Goal: Information Seeking & Learning: Learn about a topic

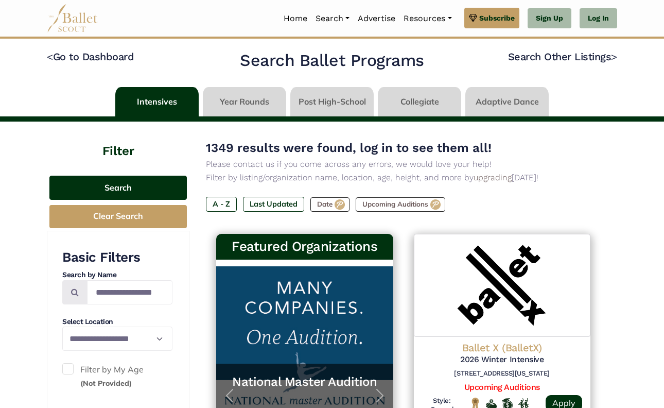
click at [144, 189] on button "Search" at bounding box center [117, 187] width 137 height 24
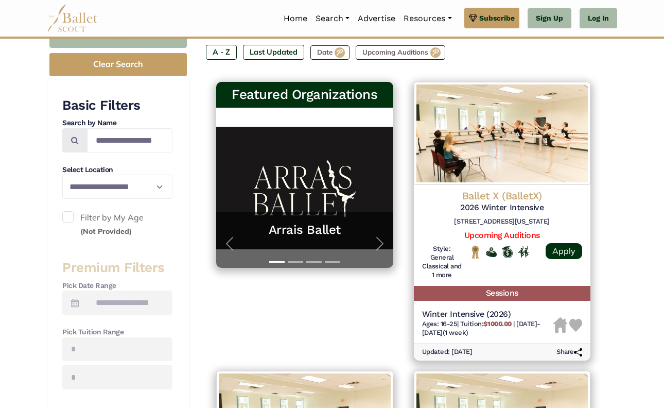
scroll to position [152, 0]
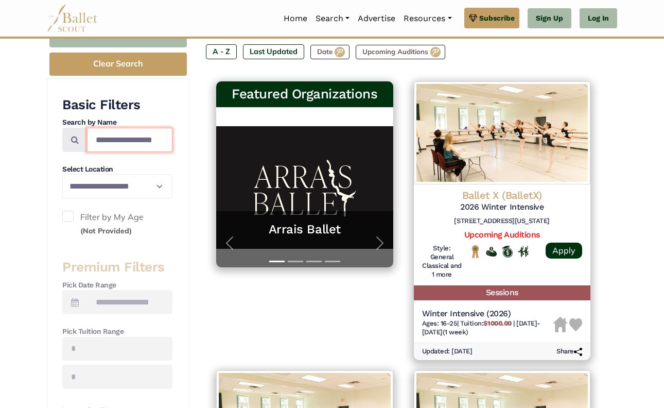
click at [135, 138] on input "Search by names..." at bounding box center [129, 140] width 85 height 24
type input "**********"
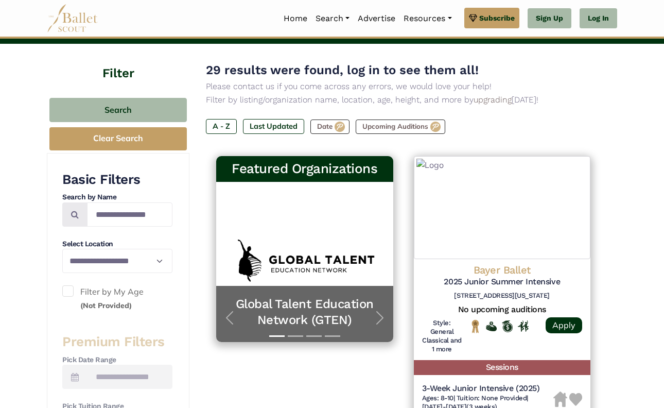
scroll to position [94, 0]
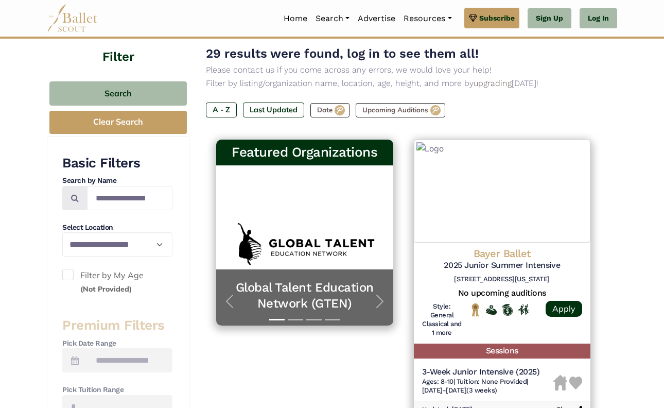
click at [72, 273] on span at bounding box center [67, 274] width 11 height 11
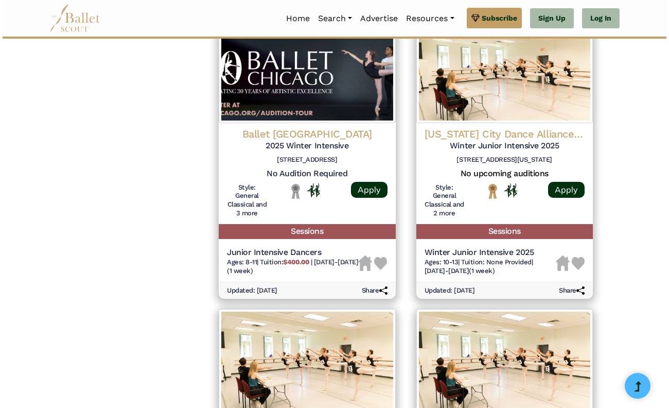
scroll to position [1098, 0]
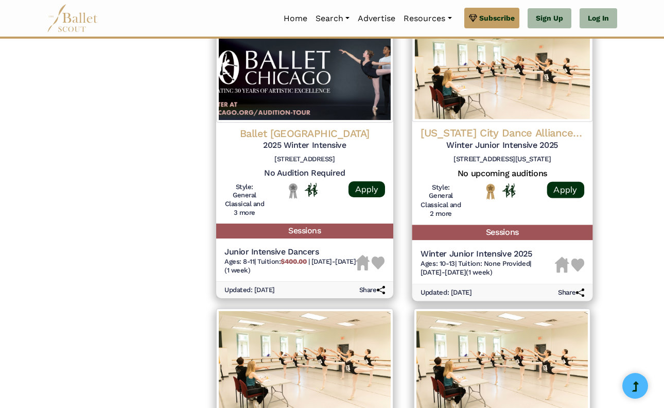
click at [445, 126] on h4 "New York City Dance Alliance (NYCDA)" at bounding box center [502, 133] width 164 height 14
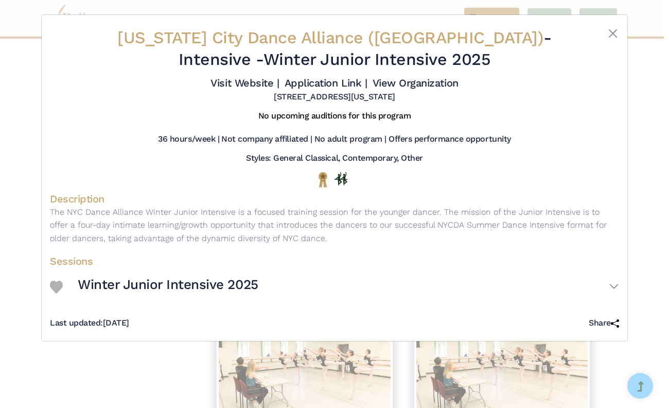
click at [354, 296] on button "Winter Junior Intensive 2025" at bounding box center [348, 287] width 541 height 30
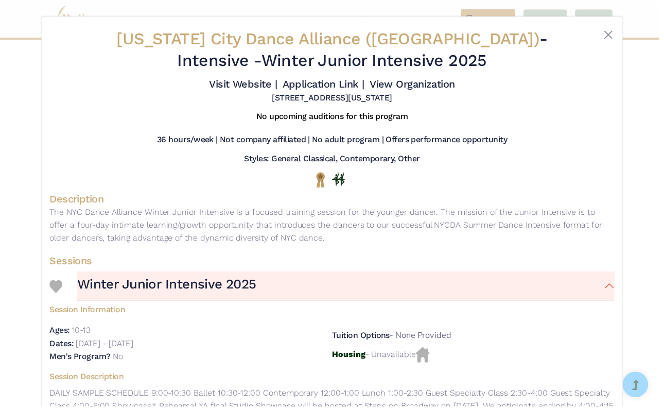
scroll to position [0, 0]
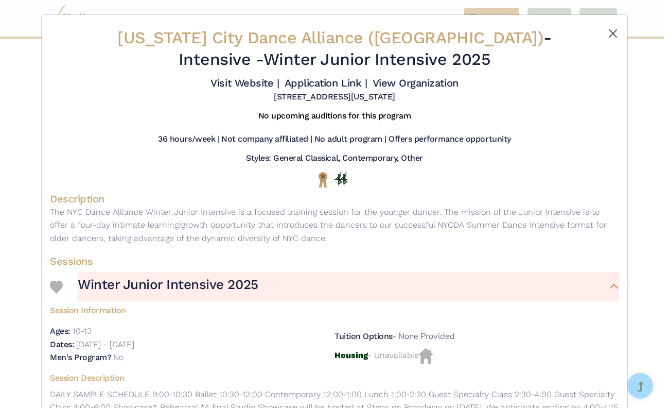
click at [607, 30] on button "Close" at bounding box center [613, 33] width 12 height 12
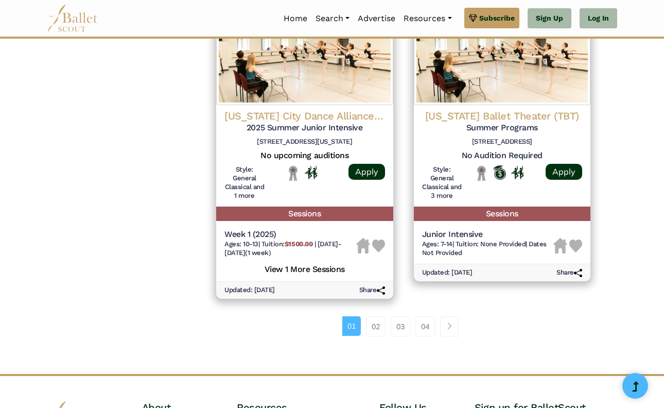
scroll to position [1410, 0]
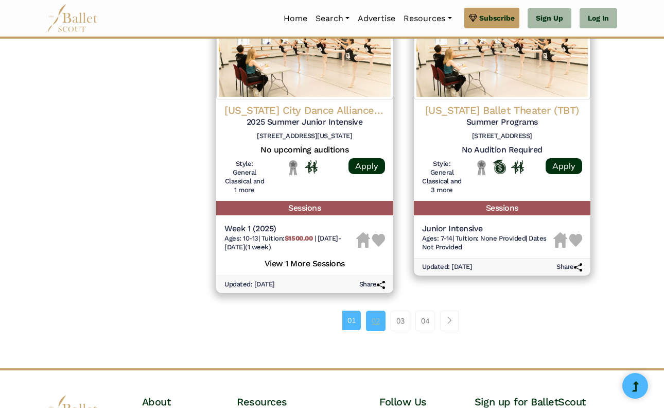
click at [375, 310] on link "02" at bounding box center [376, 320] width 20 height 21
